Goal: Task Accomplishment & Management: Manage account settings

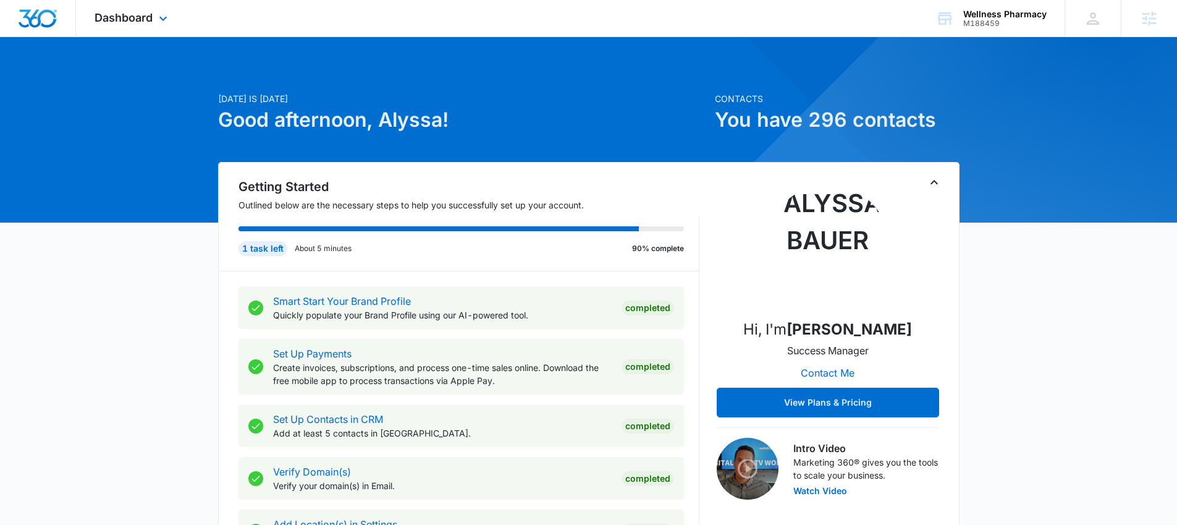
click at [143, 25] on div "Dashboard Apps Reputation Websites Forms CRM Email Social Shop Payments POS Con…" at bounding box center [132, 18] width 113 height 36
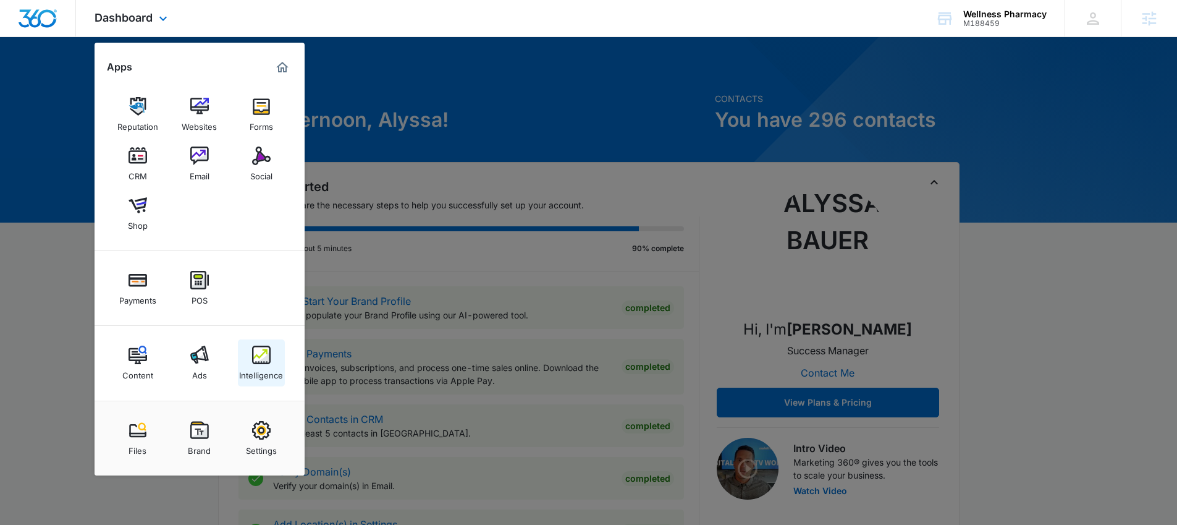
click at [263, 352] on img at bounding box center [261, 355] width 19 height 19
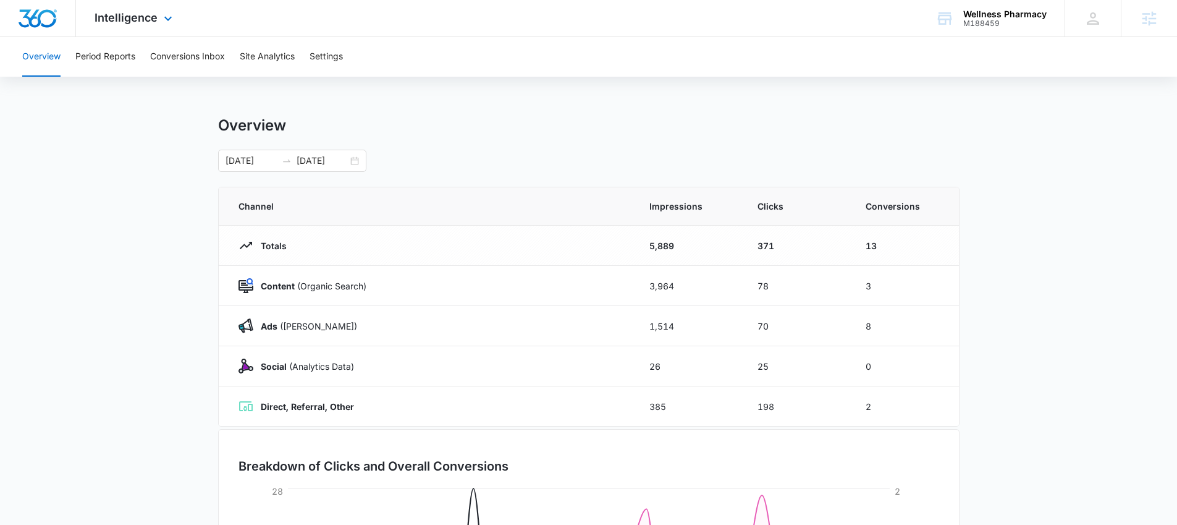
click at [145, 25] on div "Intelligence Apps Reputation Websites Forms CRM Email Social Shop Payments POS …" at bounding box center [135, 18] width 118 height 36
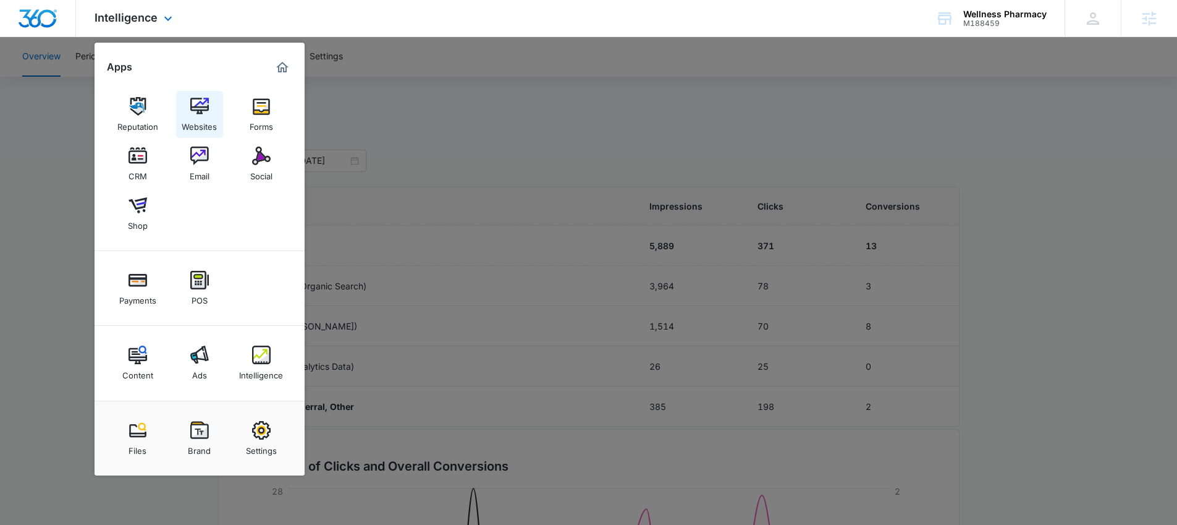
click at [205, 103] on img at bounding box center [199, 106] width 19 height 19
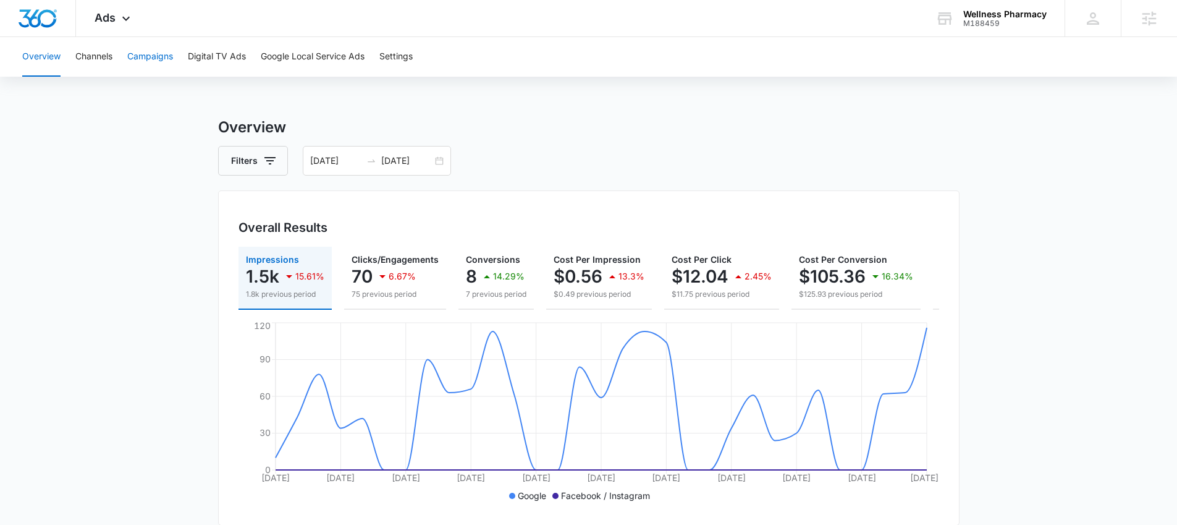
click at [162, 60] on button "Campaigns" at bounding box center [150, 57] width 46 height 40
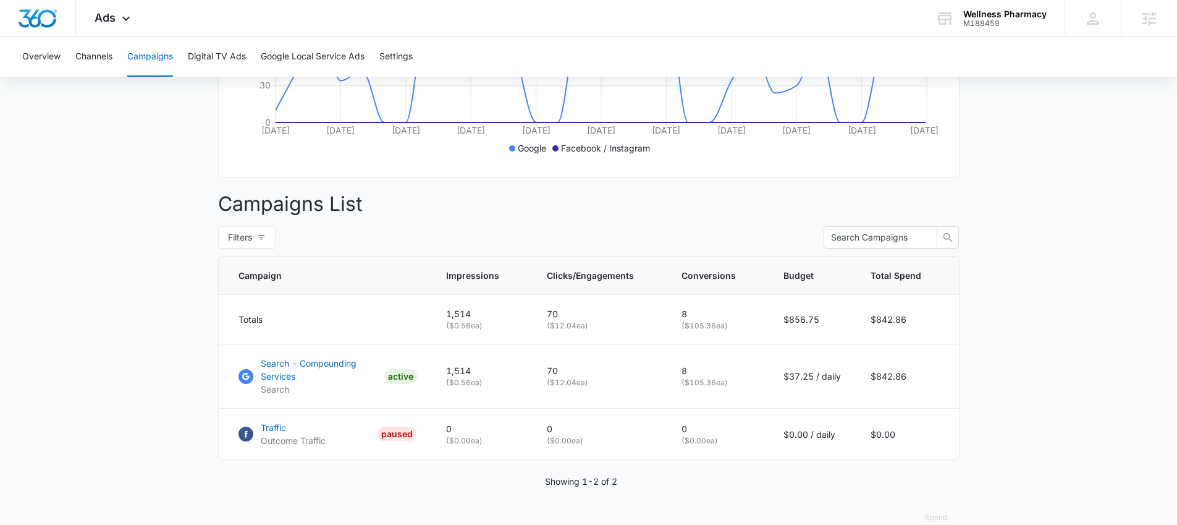
scroll to position [323, 0]
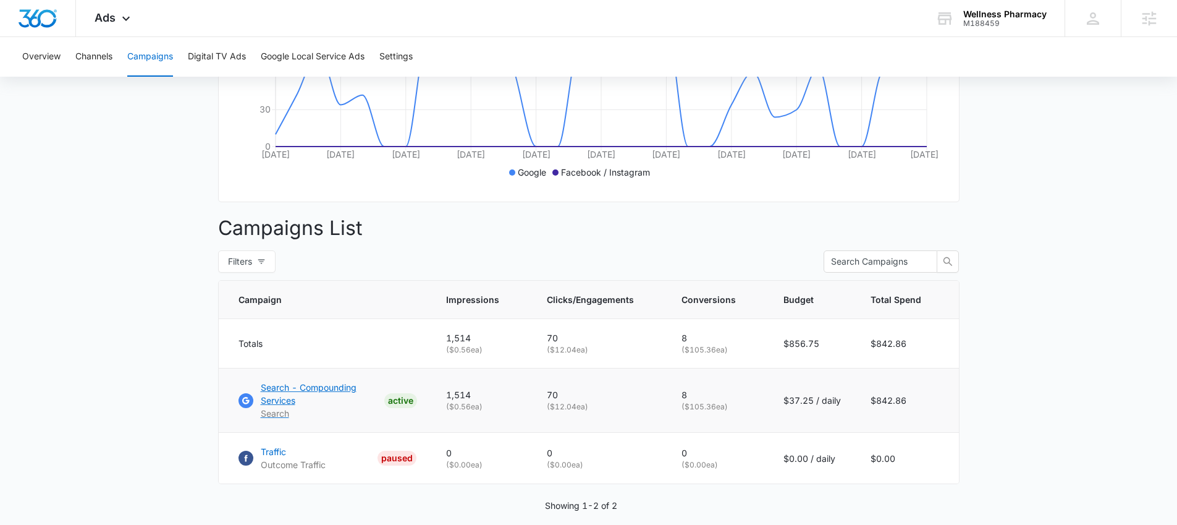
click at [339, 396] on p "Search - Compounding Services" at bounding box center [320, 394] width 119 height 26
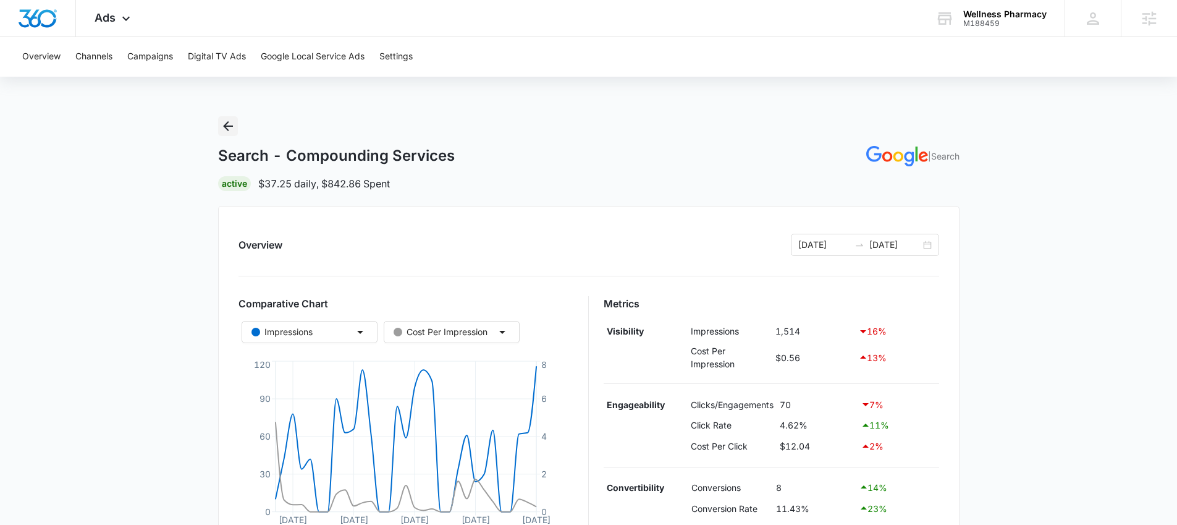
click at [227, 125] on icon "Back" at bounding box center [228, 126] width 10 height 10
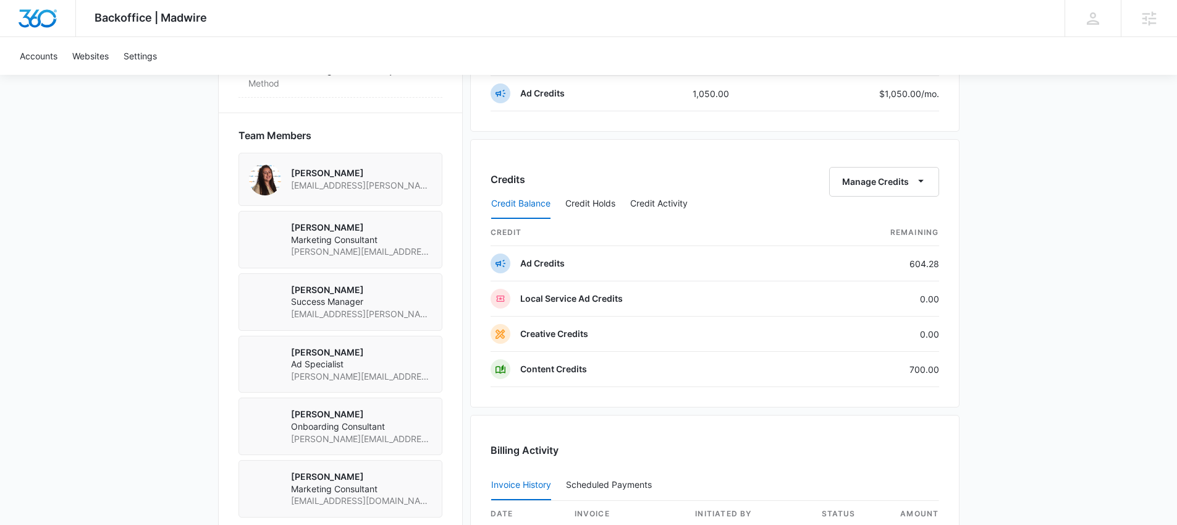
scroll to position [870, 0]
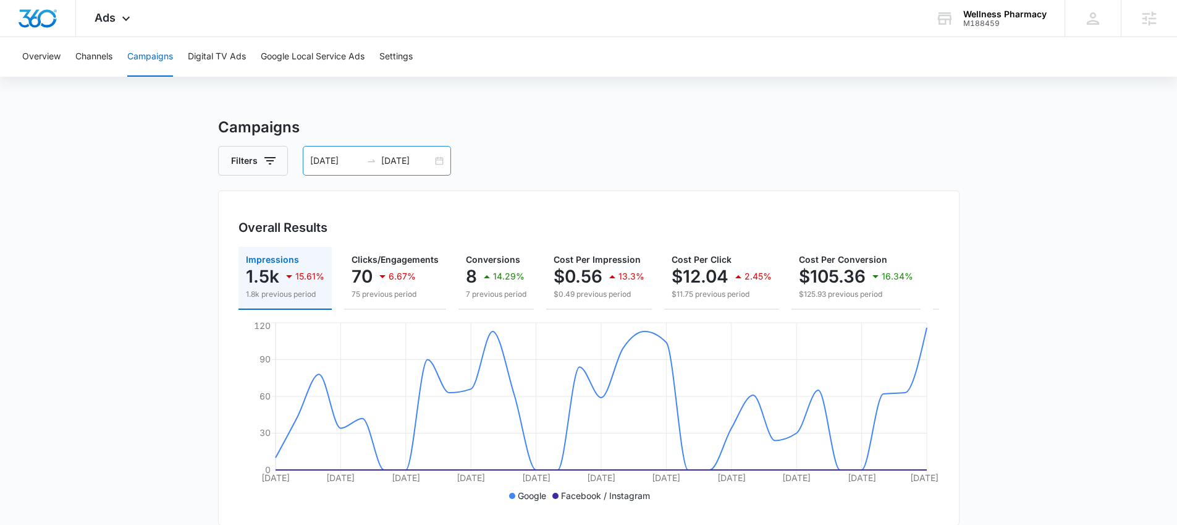
click at [432, 165] on div "[DATE] [DATE]" at bounding box center [377, 161] width 148 height 30
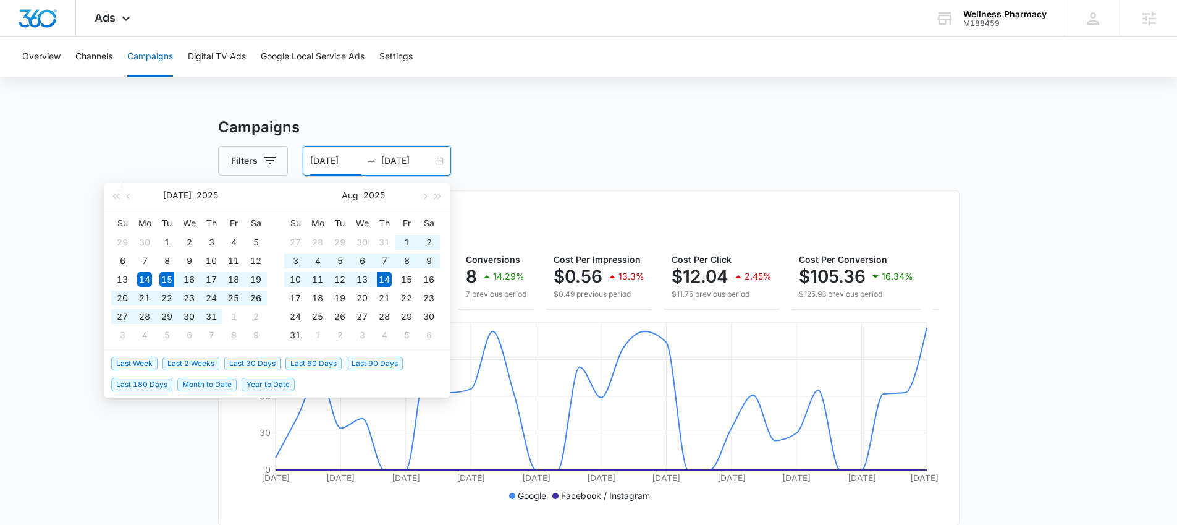
click at [248, 365] on span "Last 30 Days" at bounding box center [252, 364] width 56 height 14
type input "[DATE]"
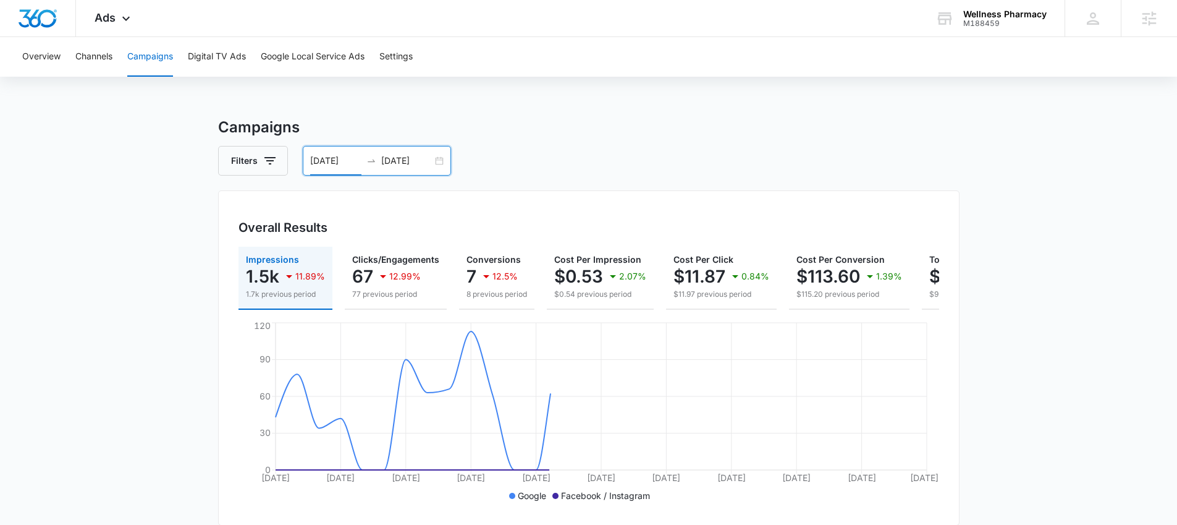
click at [647, 169] on div "Filters [DATE] [DATE]" at bounding box center [589, 161] width 742 height 30
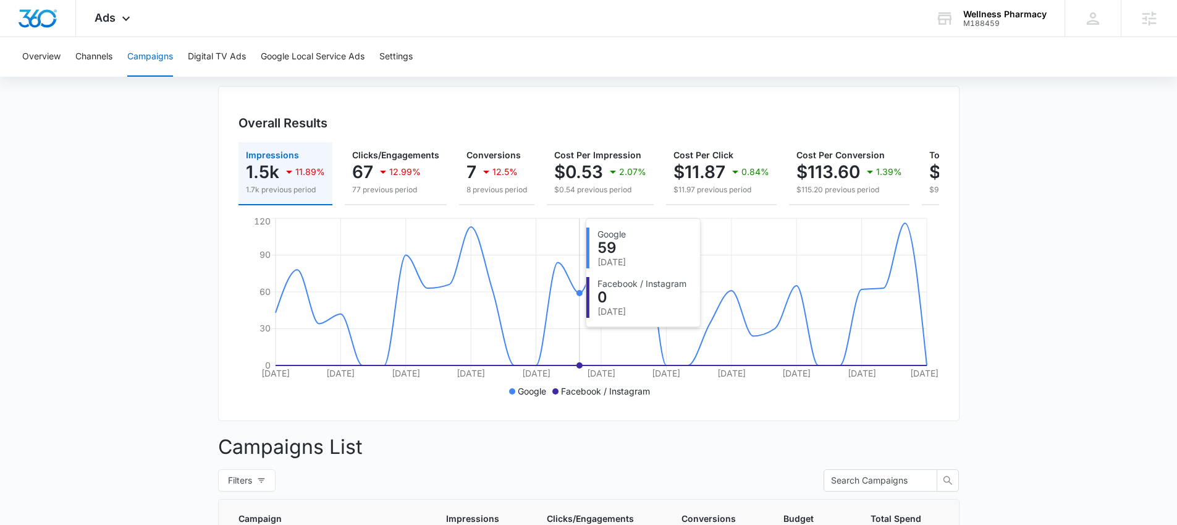
scroll to position [103, 0]
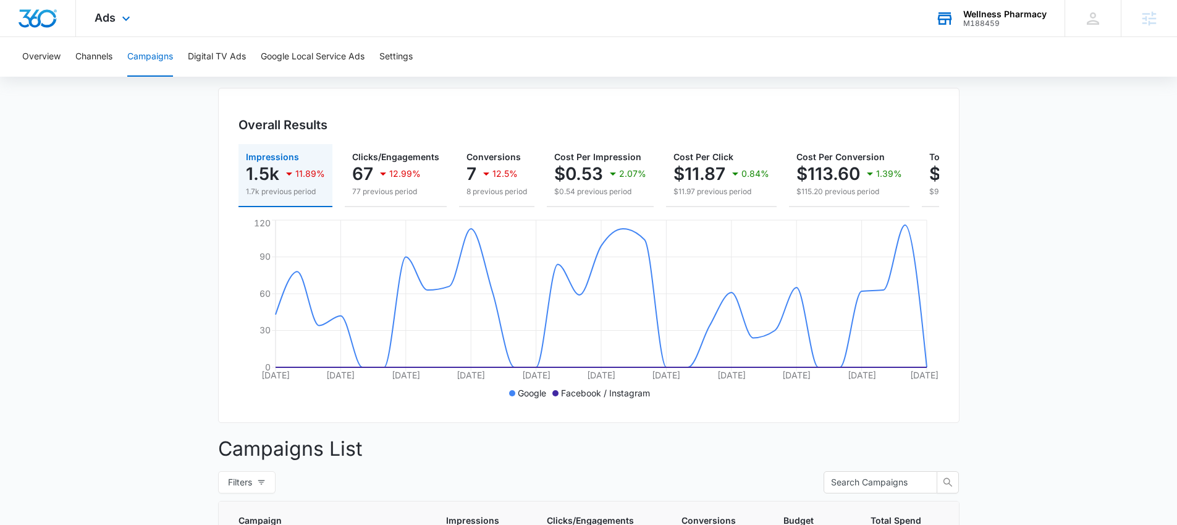
click at [990, 22] on div "M188459" at bounding box center [1005, 23] width 83 height 9
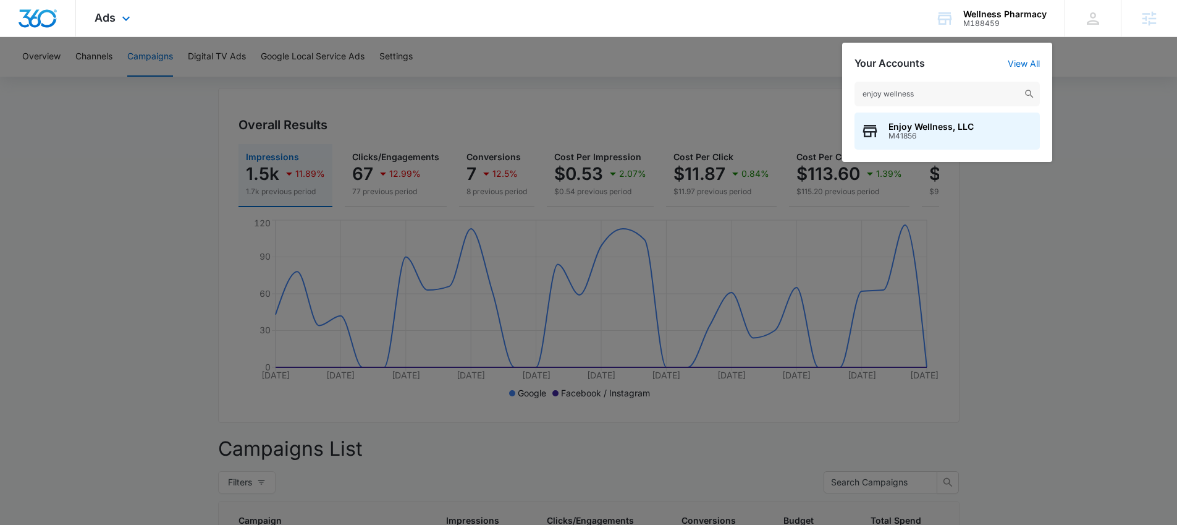
type input "enjoy wellness"
click at [926, 132] on span "M41856" at bounding box center [931, 136] width 85 height 9
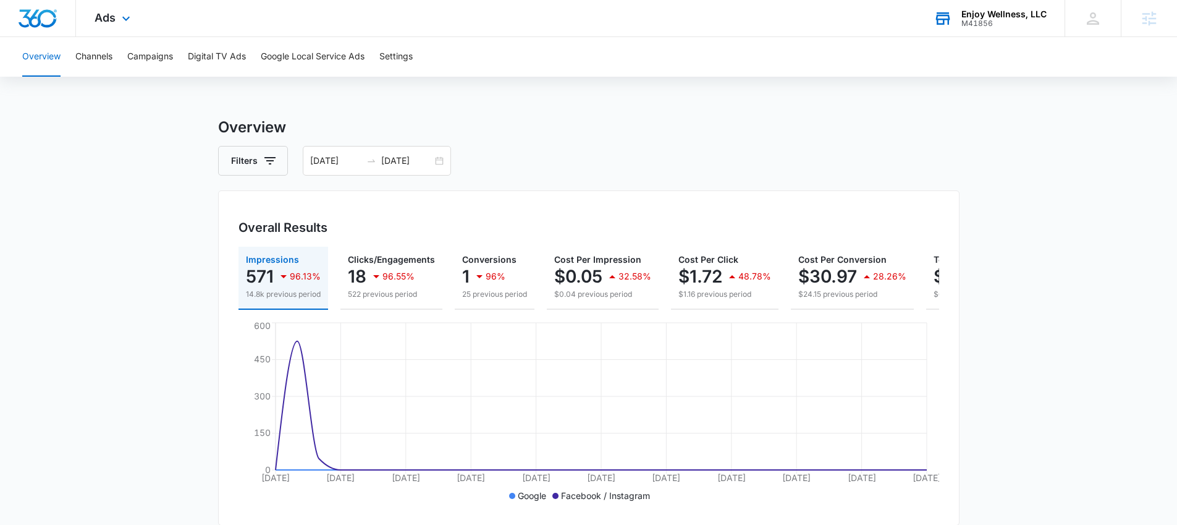
click at [119, 0] on div "Ads Apps Reputation Websites Forms CRM Email Social Payments POS Content Ads In…" at bounding box center [114, 18] width 76 height 36
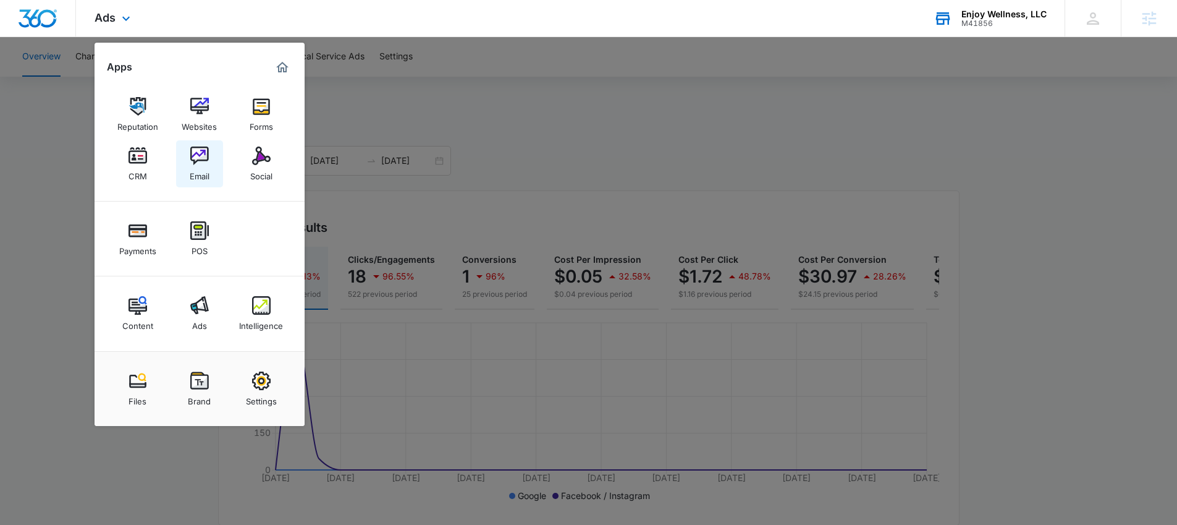
click at [186, 166] on link "Email" at bounding box center [199, 163] width 47 height 47
